Goal: Find specific fact: Find specific fact

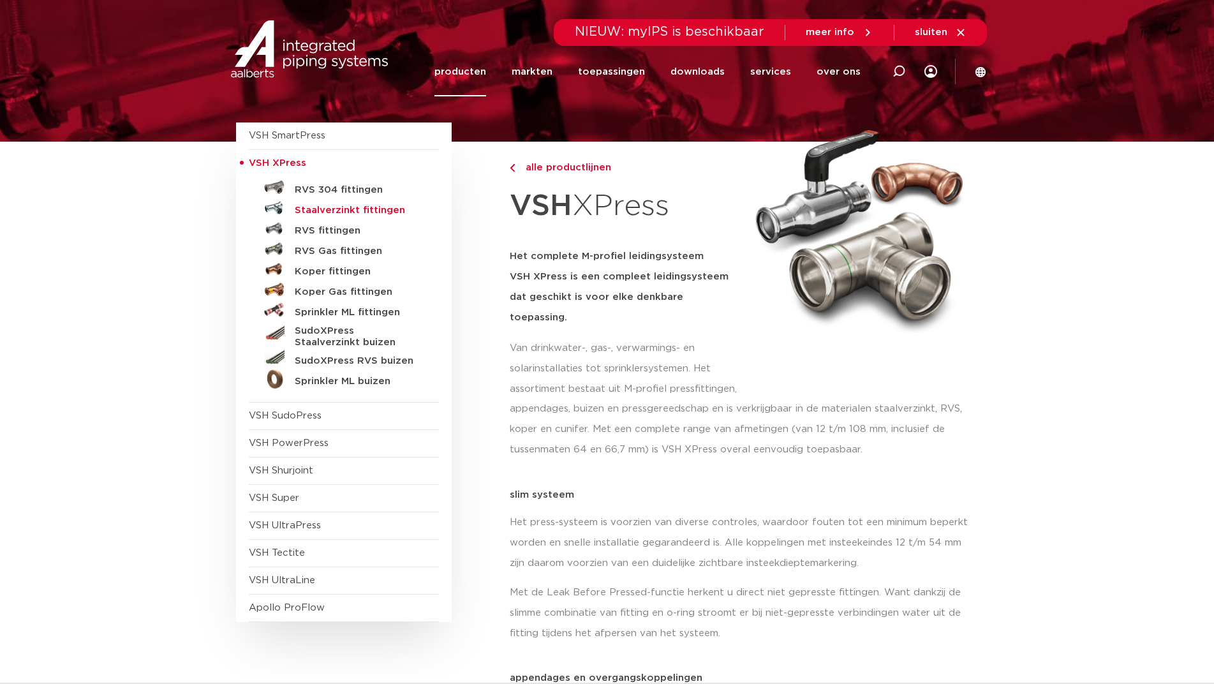
click at [364, 213] on h5 "Staalverzinkt fittingen" at bounding box center [358, 210] width 126 height 11
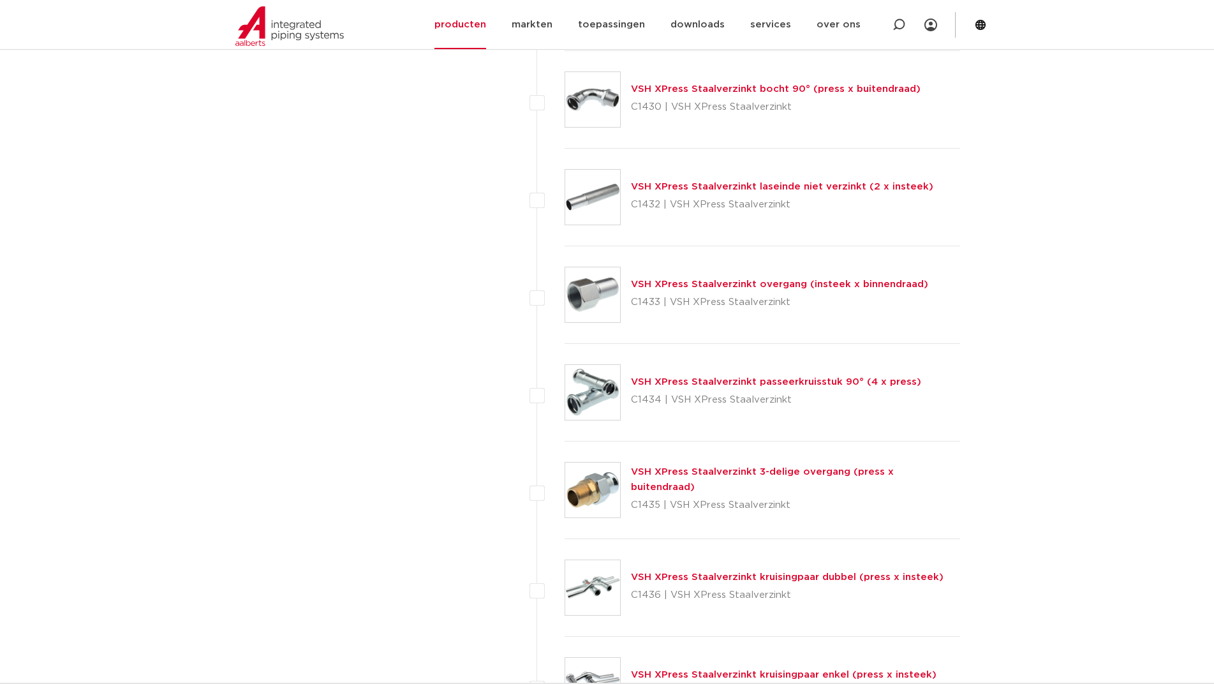
scroll to position [2296, 0]
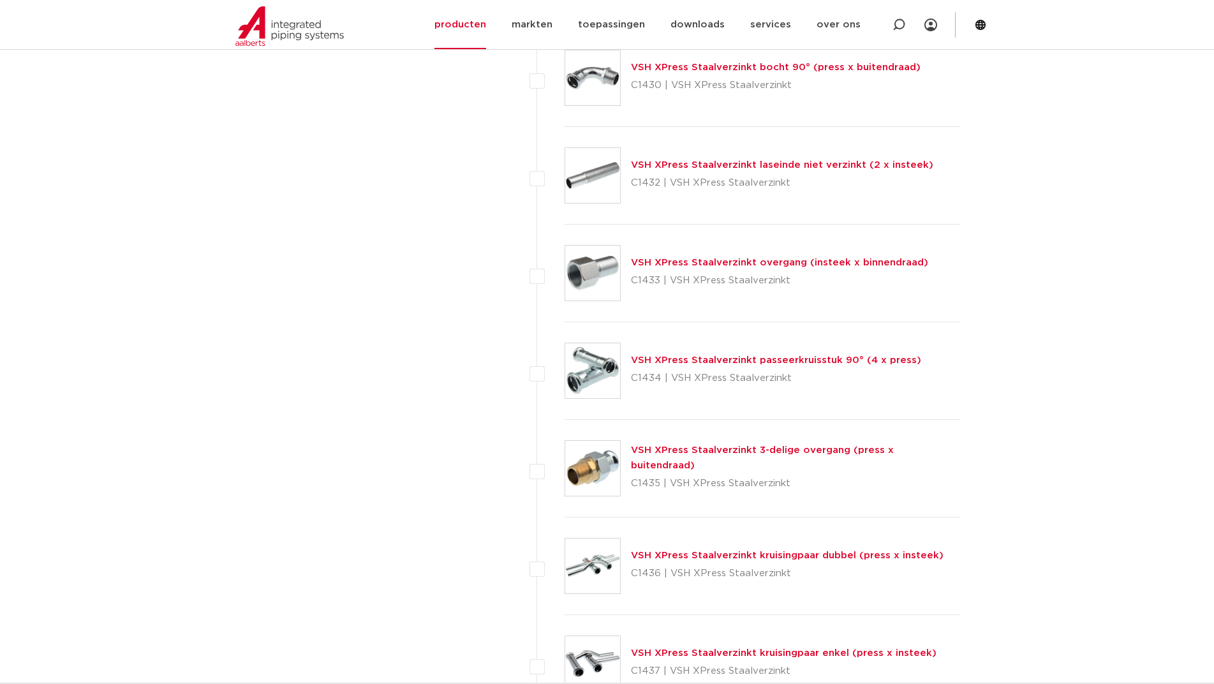
click at [763, 263] on link "VSH XPress Staalverzinkt overgang (insteek x binnendraad)" at bounding box center [779, 263] width 297 height 10
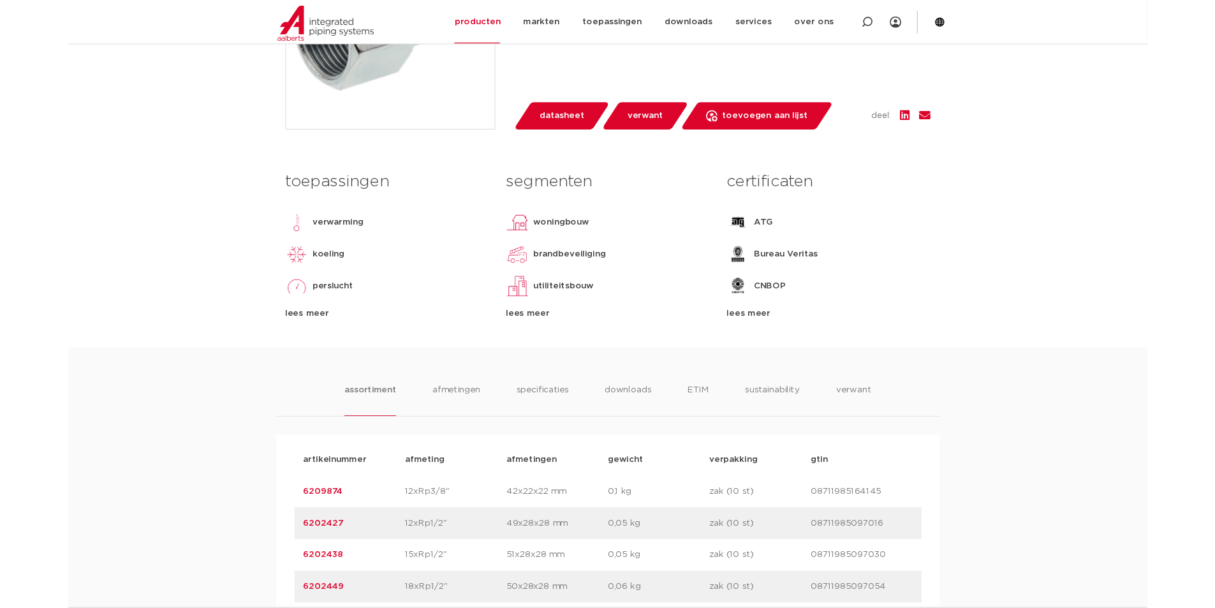
scroll to position [638, 0]
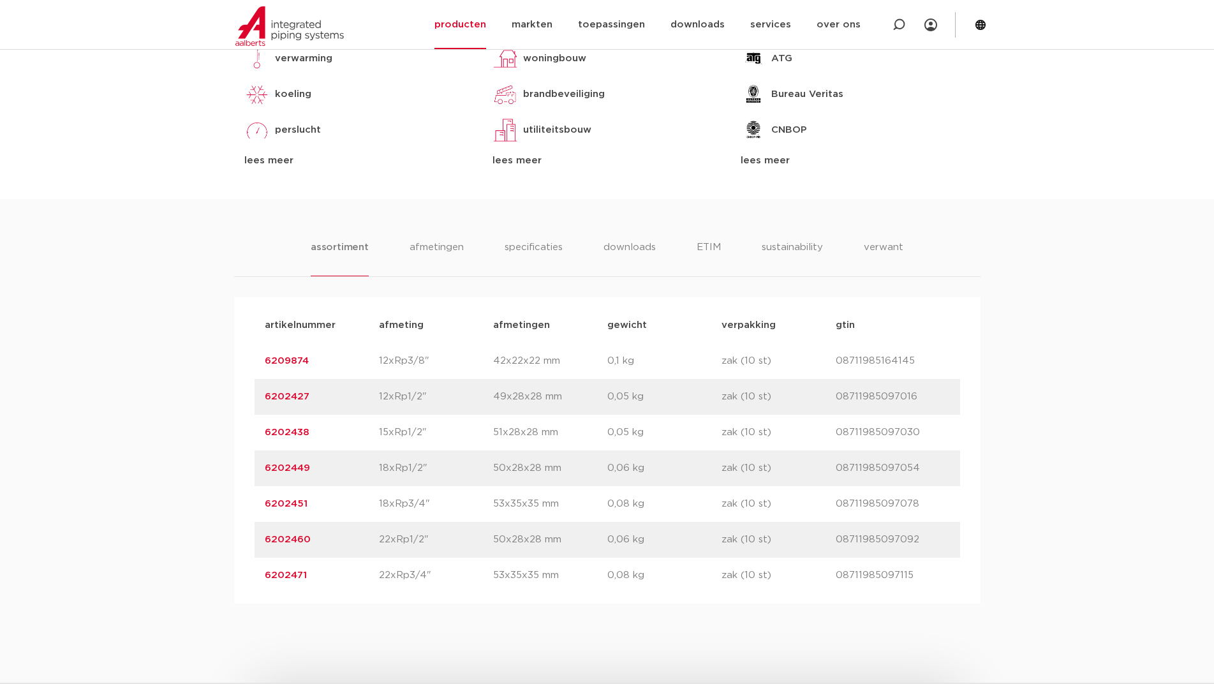
click at [312, 531] on div "artikelnummer 6202460 afmeting 22xRp1/2" [GEOGRAPHIC_DATA] 50x28x28 mm gewicht …" at bounding box center [606, 540] width 705 height 36
click at [312, 536] on p "6202460" at bounding box center [322, 539] width 114 height 15
copy div "6202460 afmeting"
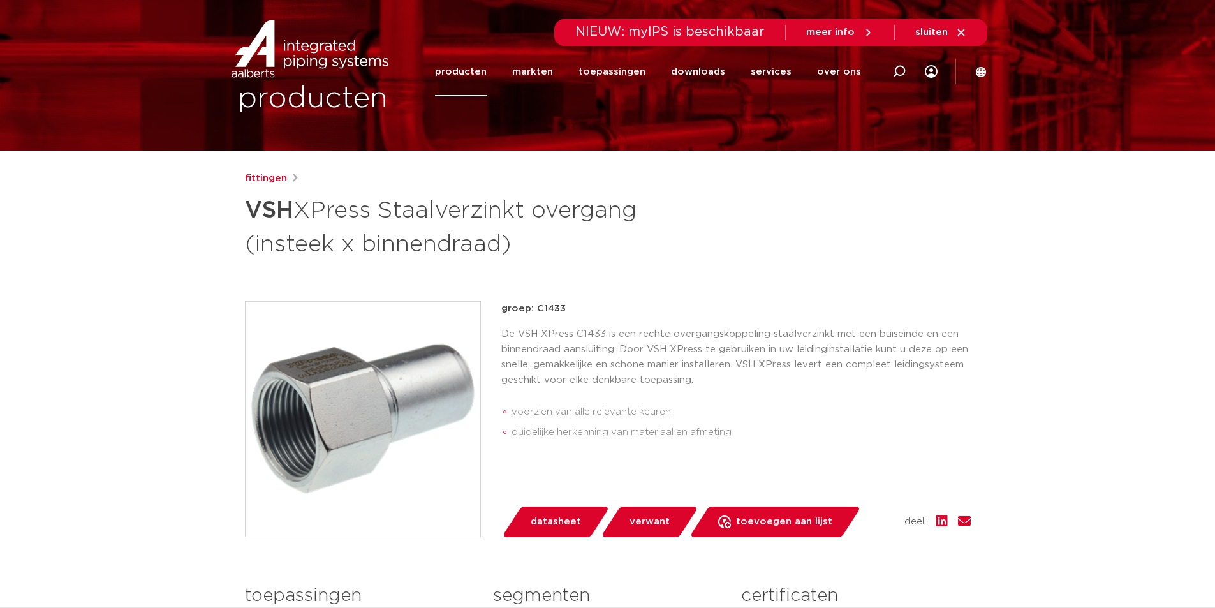
scroll to position [0, 0]
